Goal: Information Seeking & Learning: Compare options

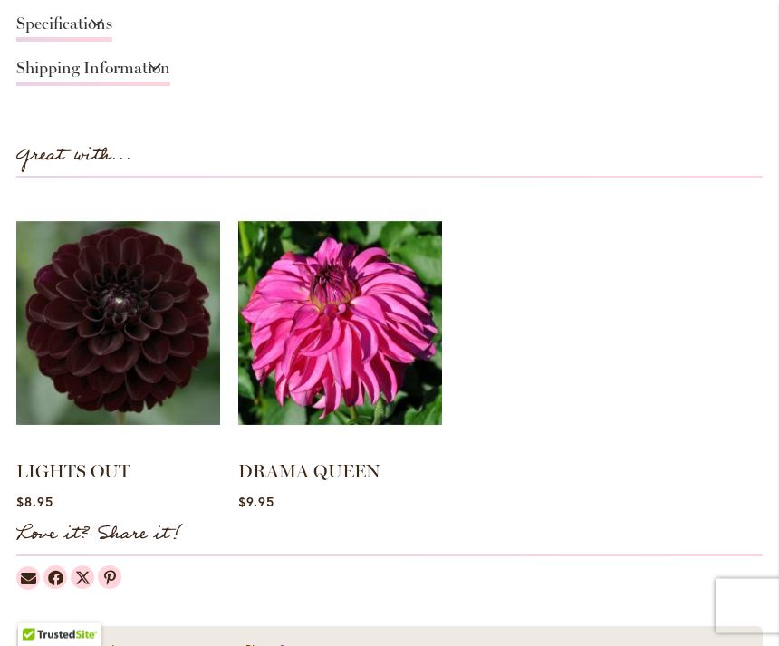
scroll to position [1616, 0]
click at [176, 331] on img at bounding box center [118, 323] width 204 height 255
click at [115, 282] on img at bounding box center [118, 323] width 204 height 255
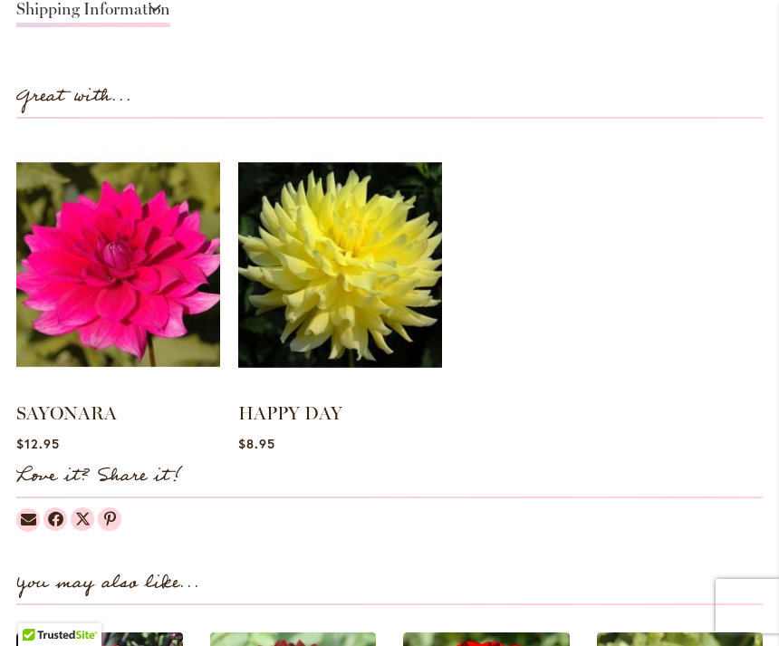
scroll to position [1608, 0]
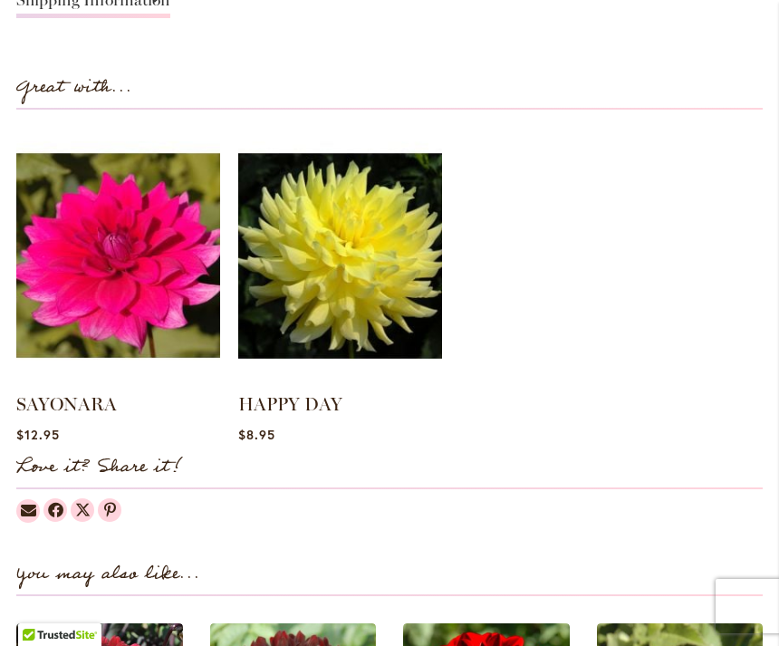
click at [180, 265] on img at bounding box center [118, 255] width 204 height 255
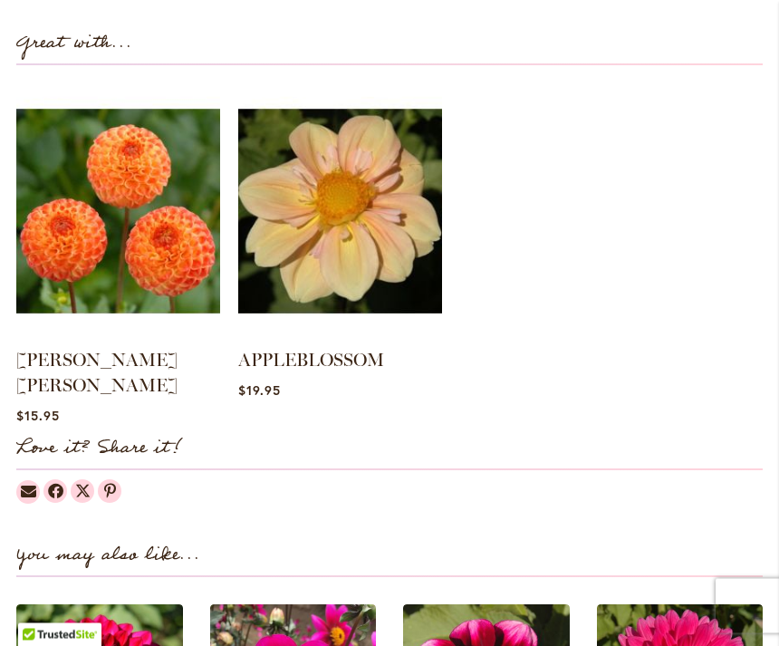
scroll to position [1653, 0]
click at [167, 222] on img at bounding box center [118, 210] width 204 height 255
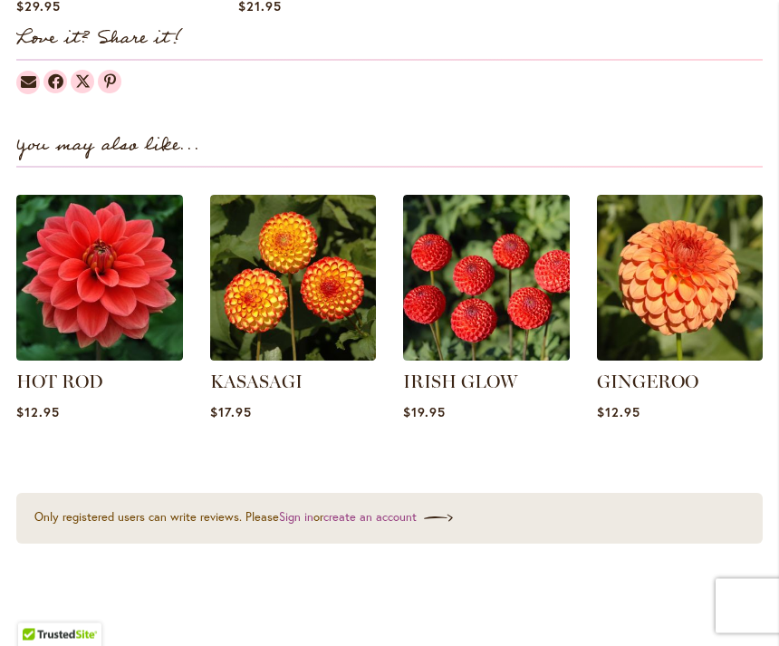
scroll to position [2036, 0]
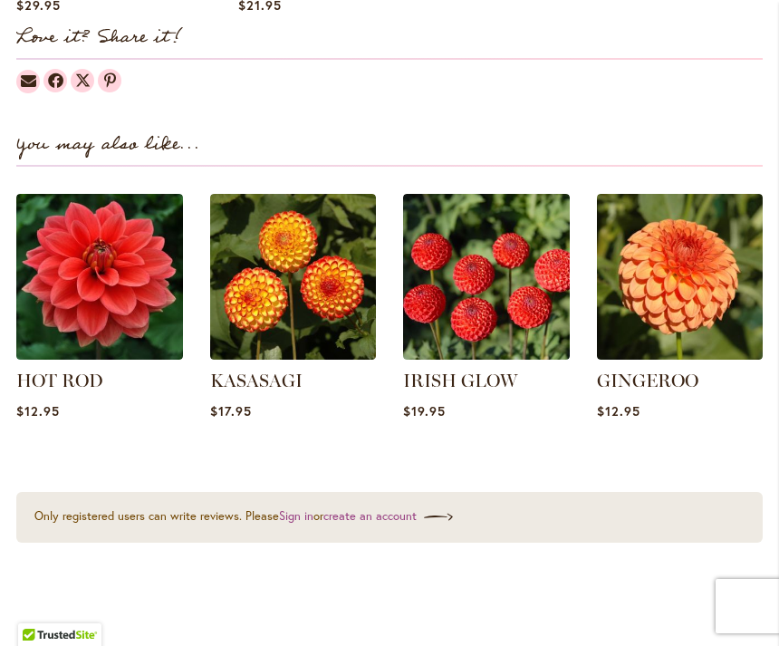
click at [692, 219] on img at bounding box center [680, 277] width 167 height 167
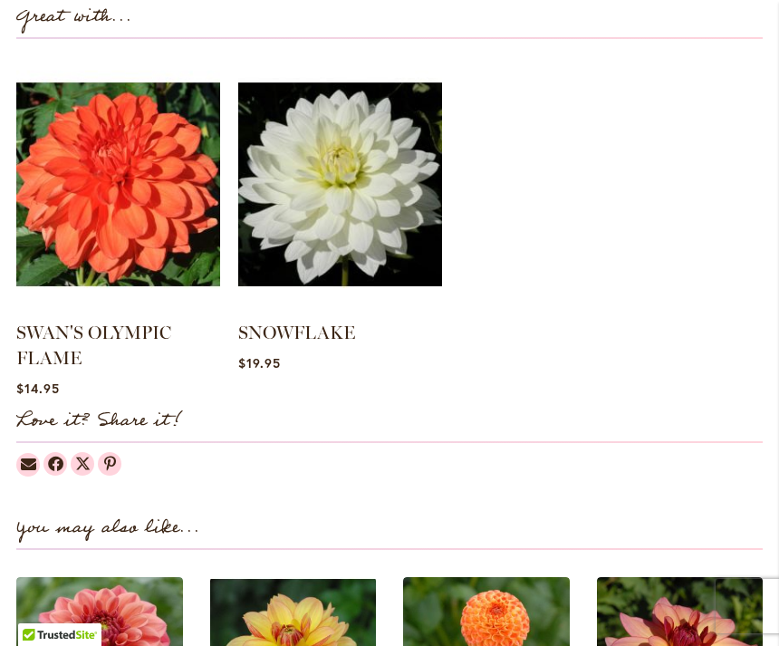
scroll to position [1677, 0]
